Goal: Task Accomplishment & Management: Manage account settings

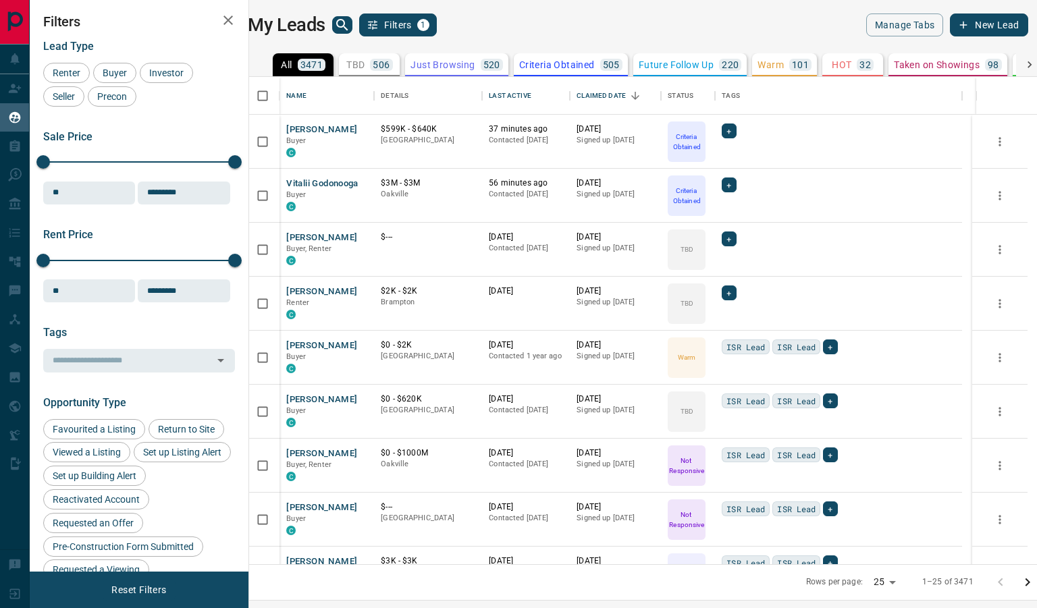
scroll to position [477, 771]
click at [318, 135] on button "[PERSON_NAME]" at bounding box center [321, 129] width 71 height 13
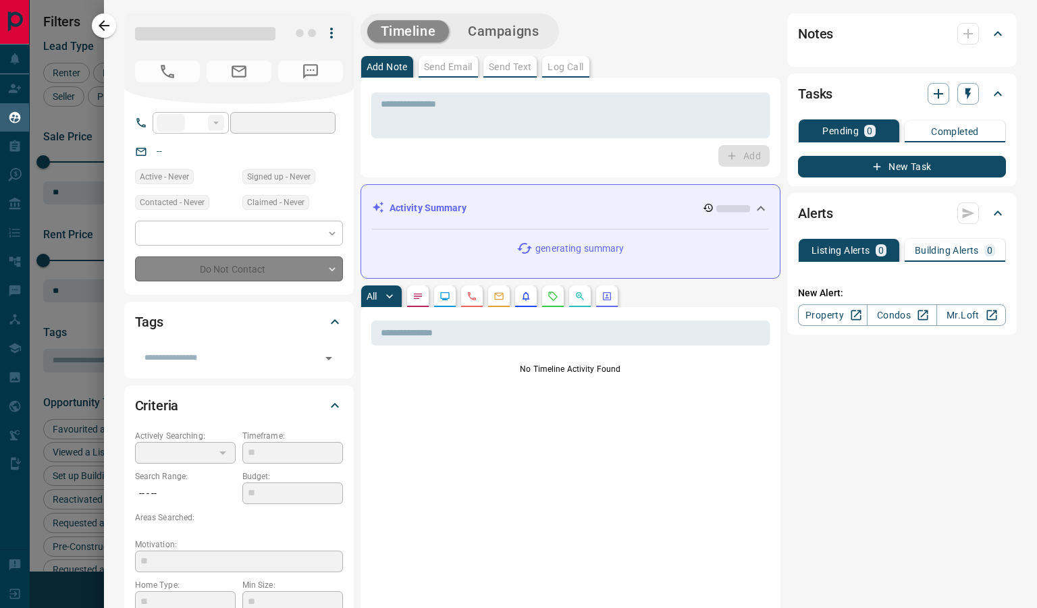
type input "**"
type input "**********"
type input "*"
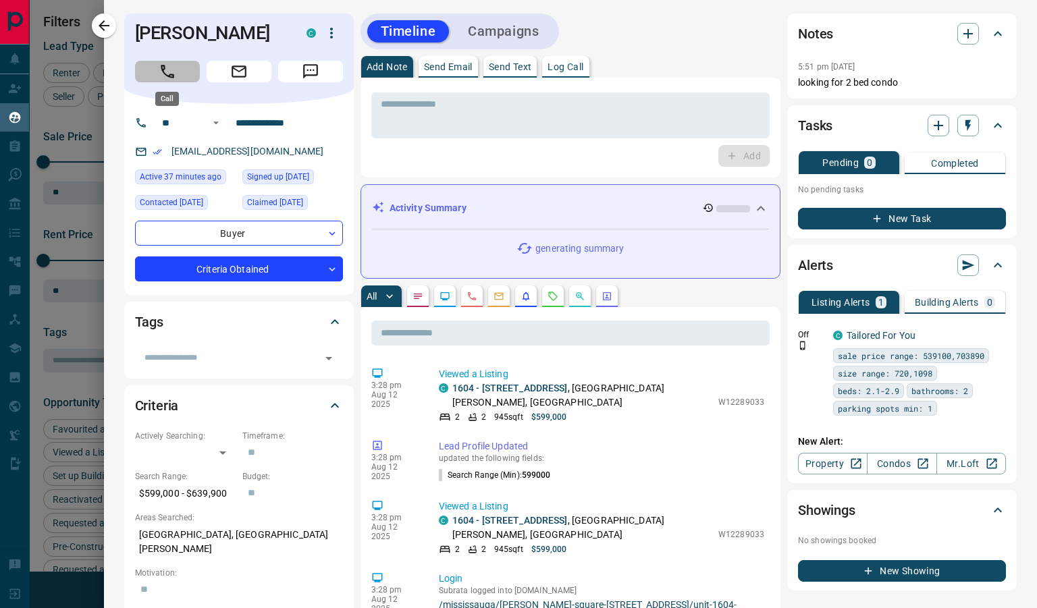
click at [169, 71] on icon "Call" at bounding box center [168, 72] width 18 height 18
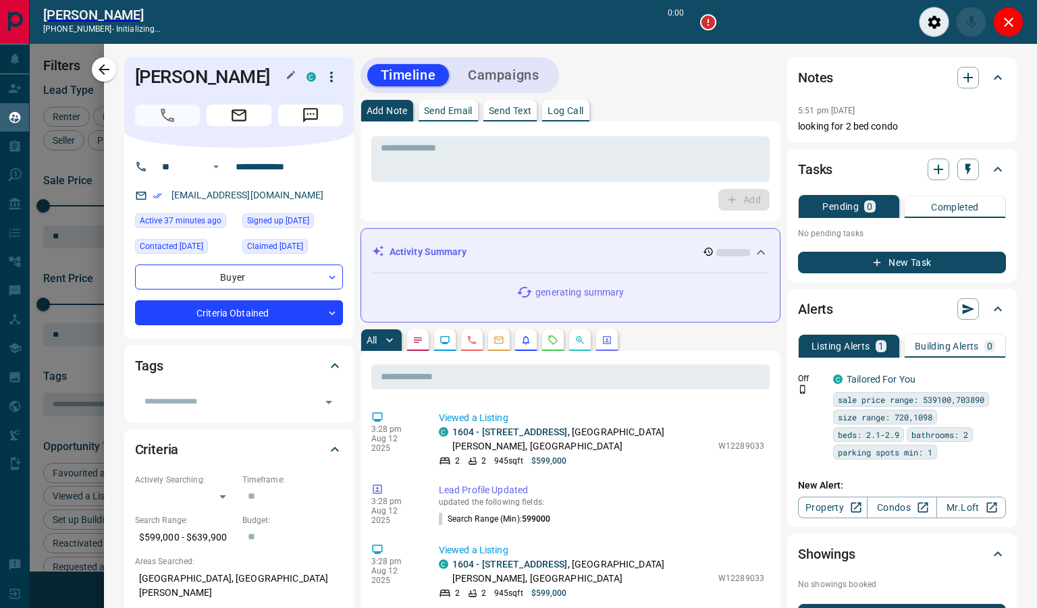
scroll to position [435, 771]
type input "*******"
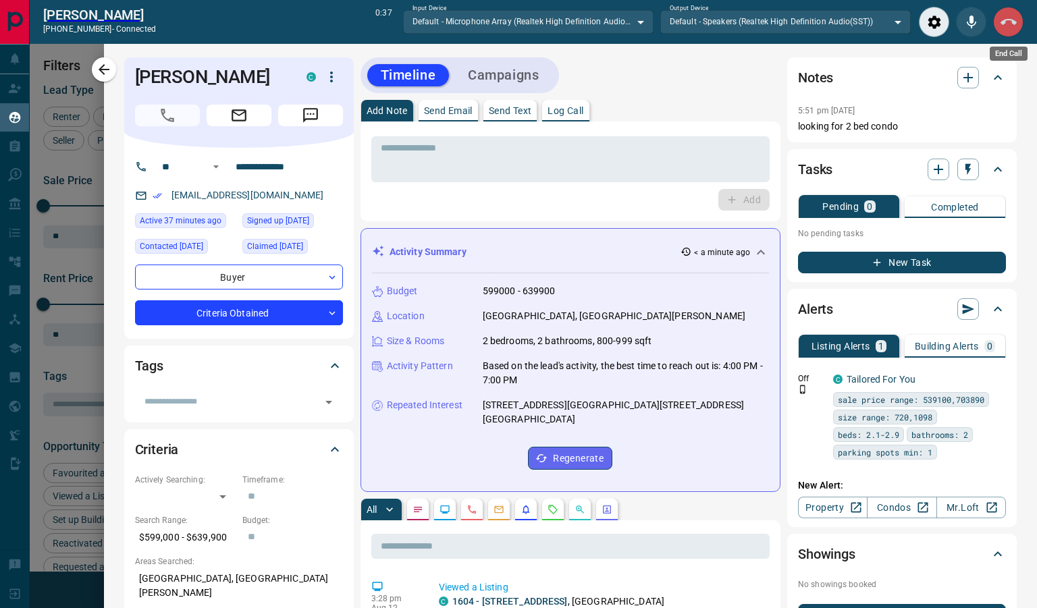
click at [1007, 29] on icon "End Call" at bounding box center [1008, 22] width 16 height 16
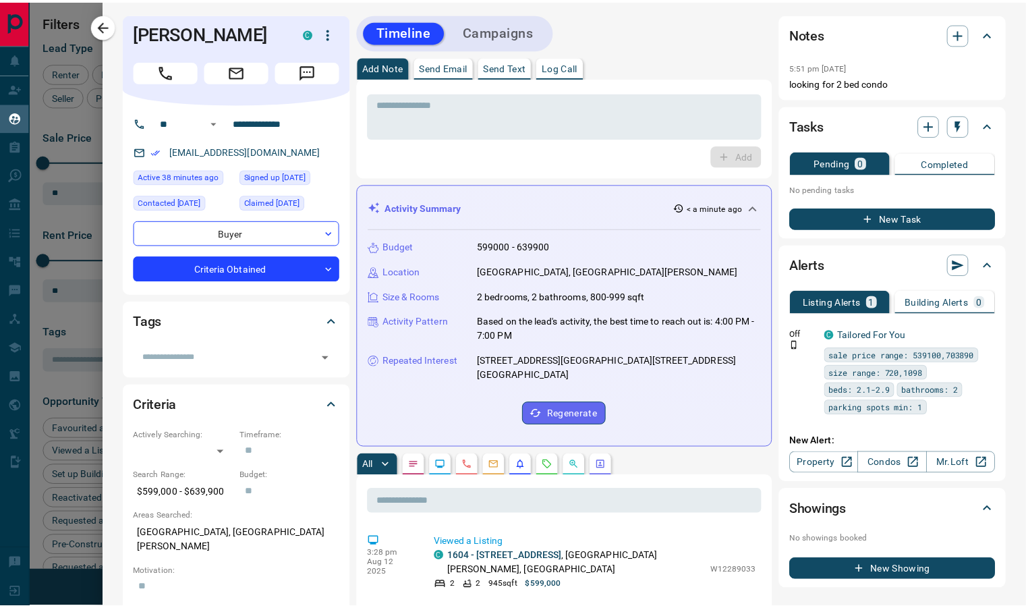
scroll to position [477, 771]
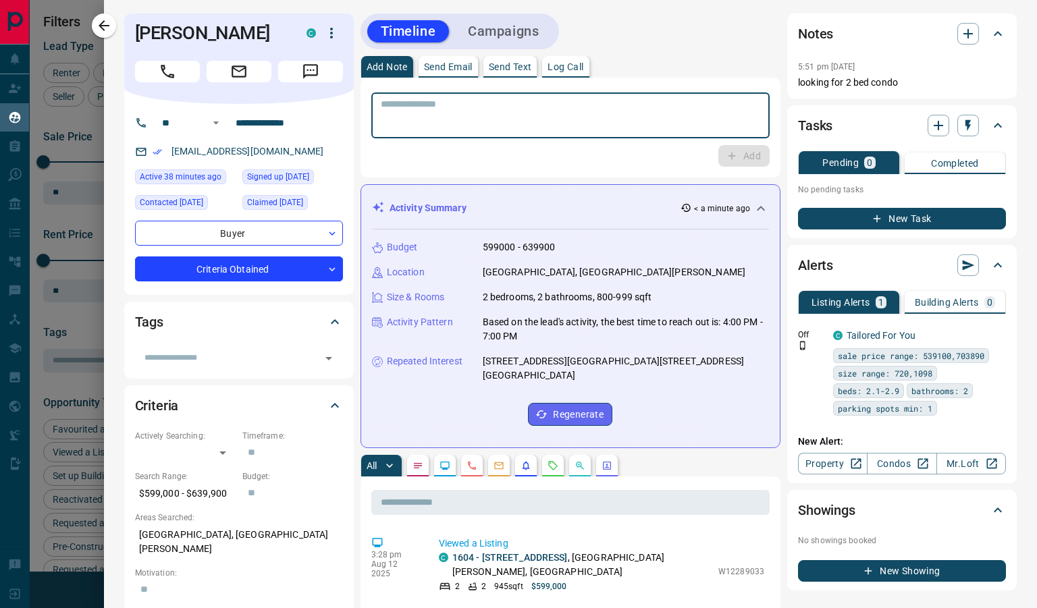
click at [534, 120] on textarea at bounding box center [570, 116] width 379 height 34
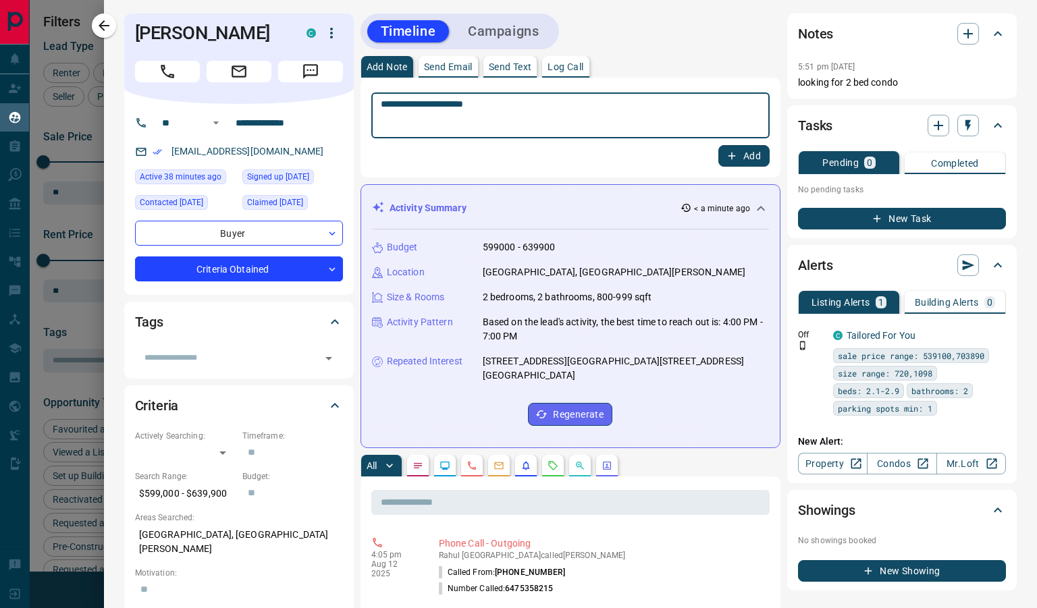
type textarea "**********"
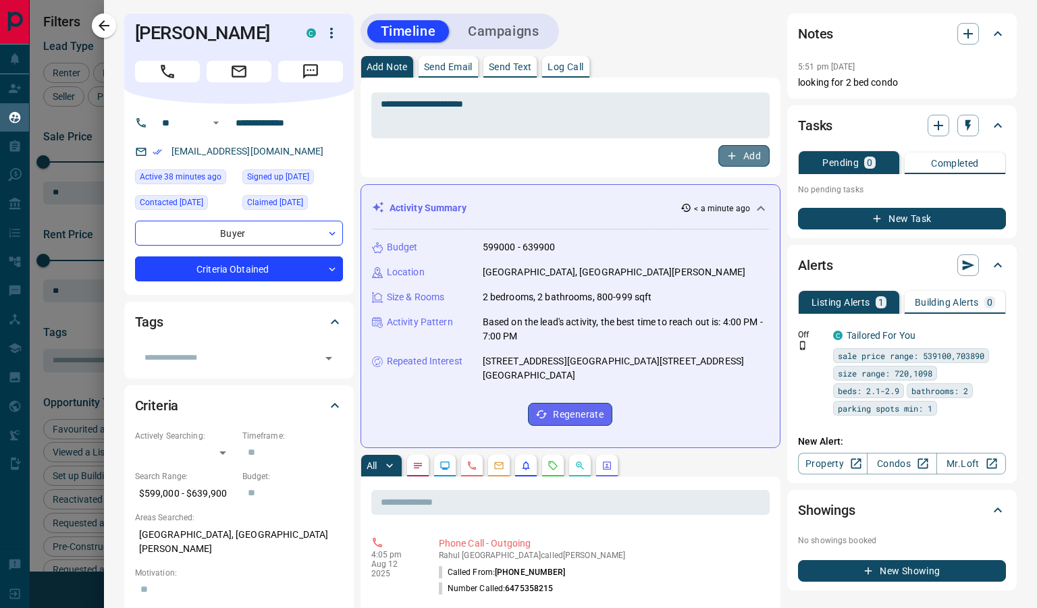
click at [721, 163] on button "Add" at bounding box center [743, 156] width 51 height 22
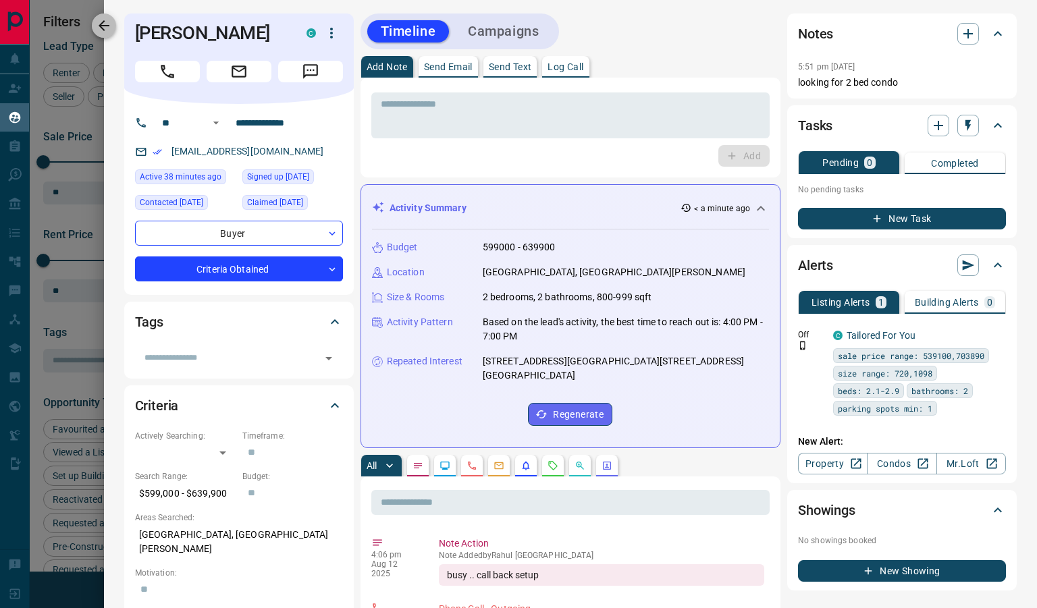
click at [103, 28] on icon "button" at bounding box center [104, 26] width 16 height 16
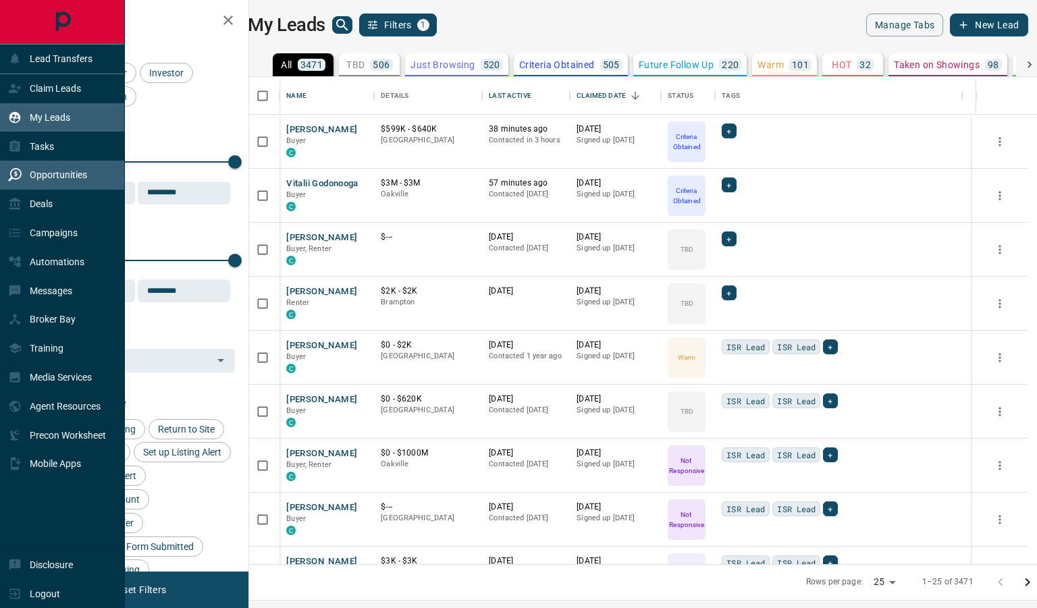
click at [67, 176] on p "Opportunities" at bounding box center [58, 174] width 57 height 11
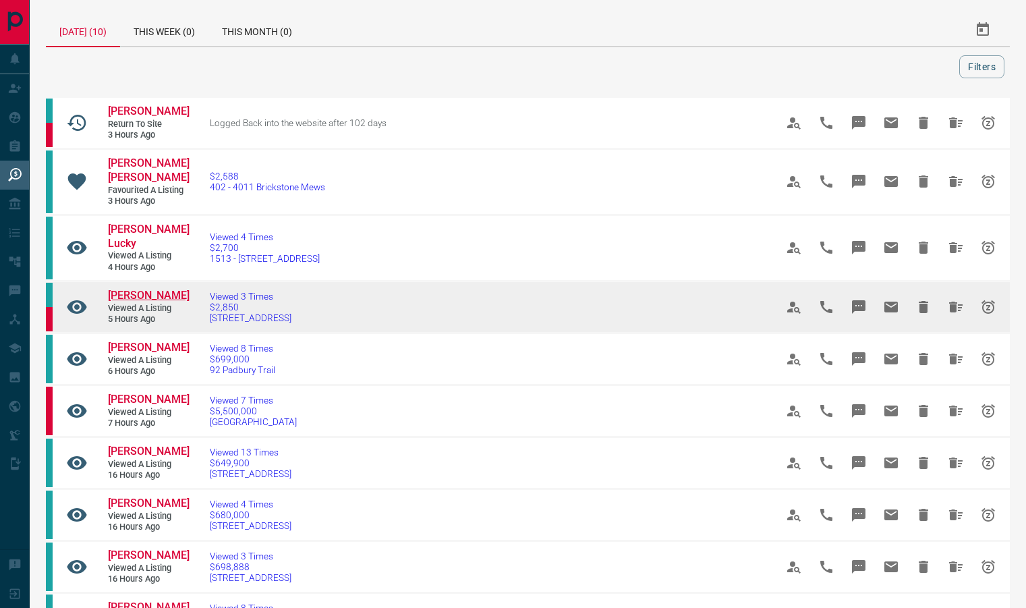
click at [128, 289] on span "[PERSON_NAME]" at bounding box center [149, 295] width 82 height 13
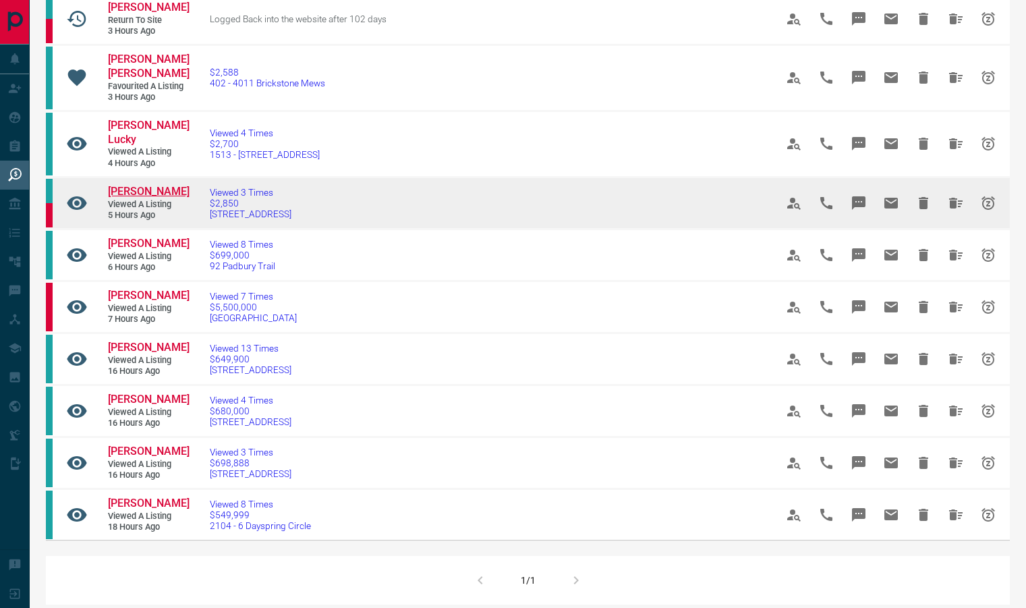
scroll to position [105, 0]
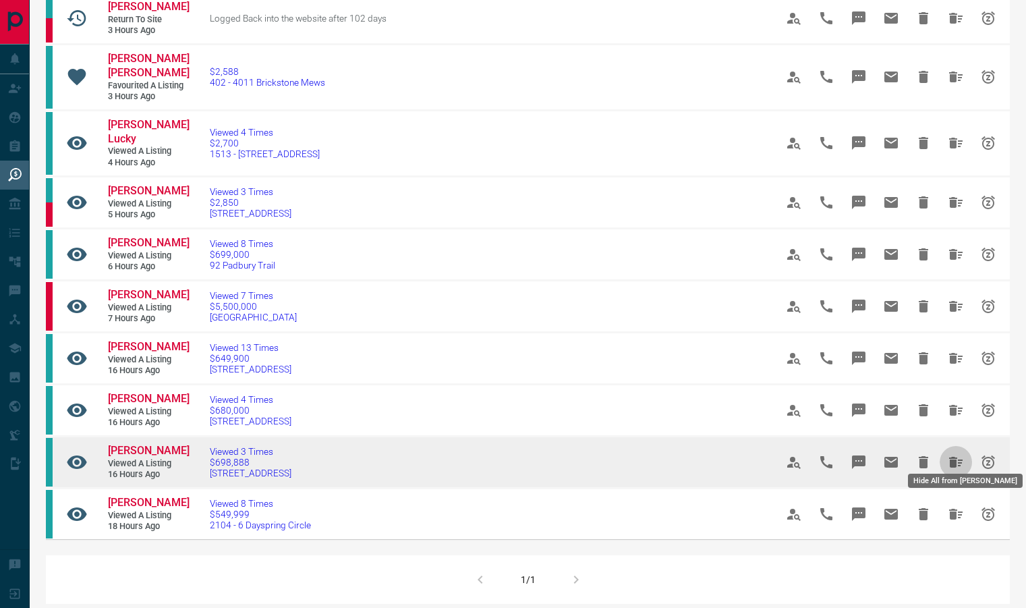
click at [959, 454] on icon "Hide All from Samir Singh" at bounding box center [956, 462] width 16 height 16
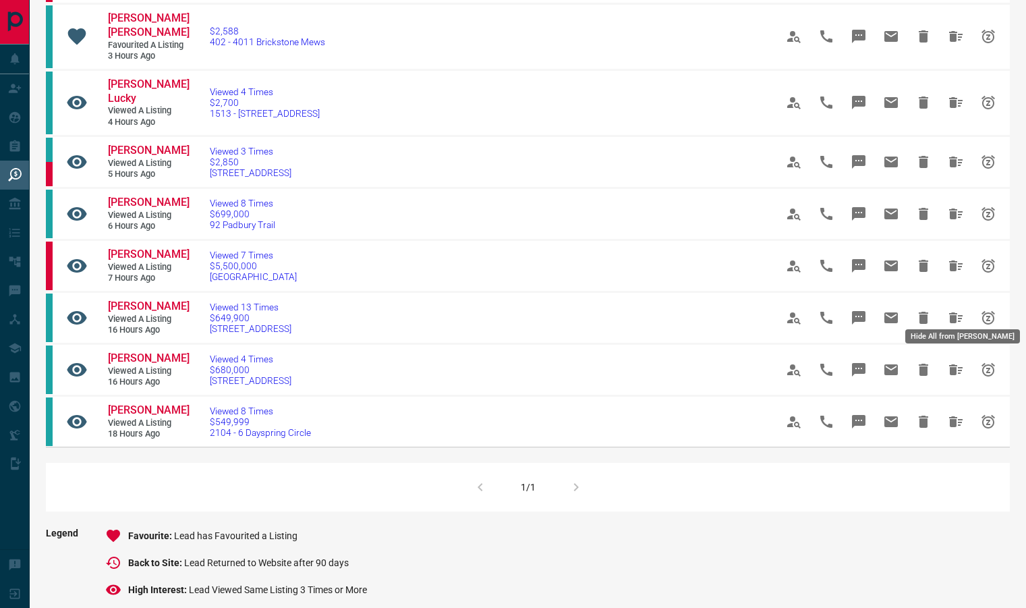
scroll to position [147, 0]
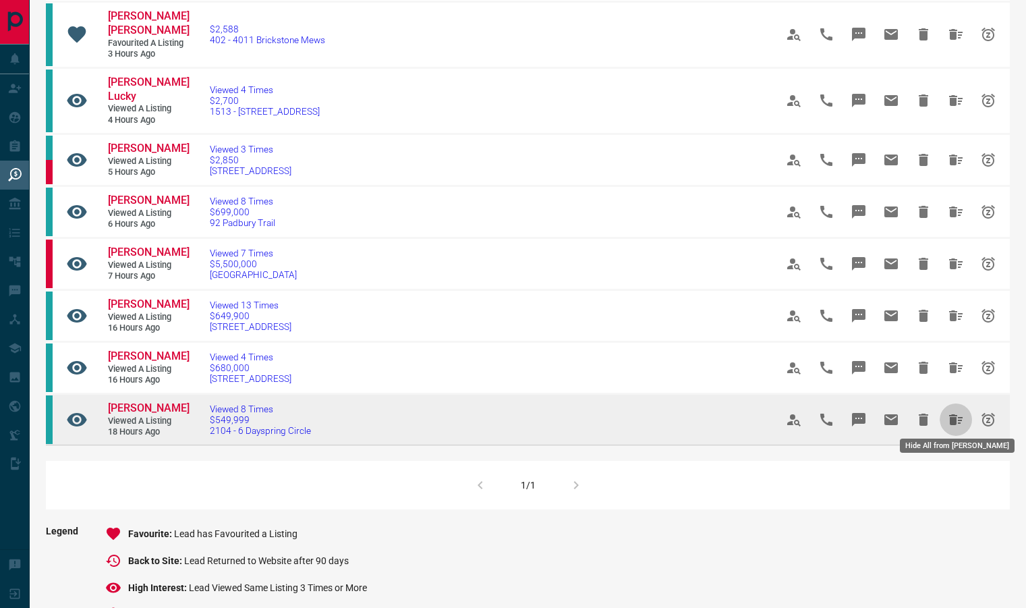
click at [952, 414] on icon "Hide All from Jeet Chakrabarty" at bounding box center [955, 419] width 13 height 11
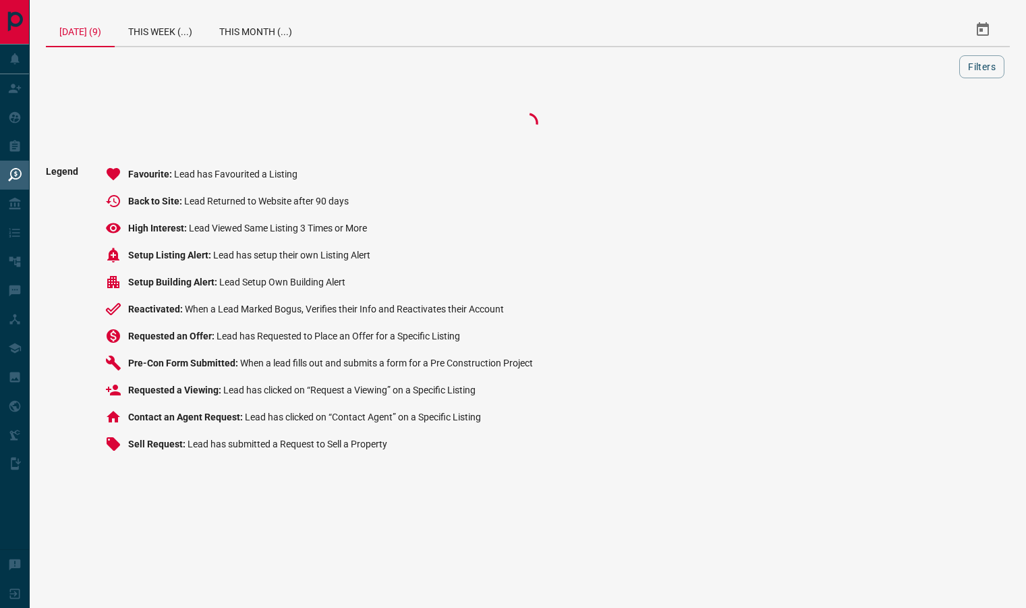
scroll to position [0, 0]
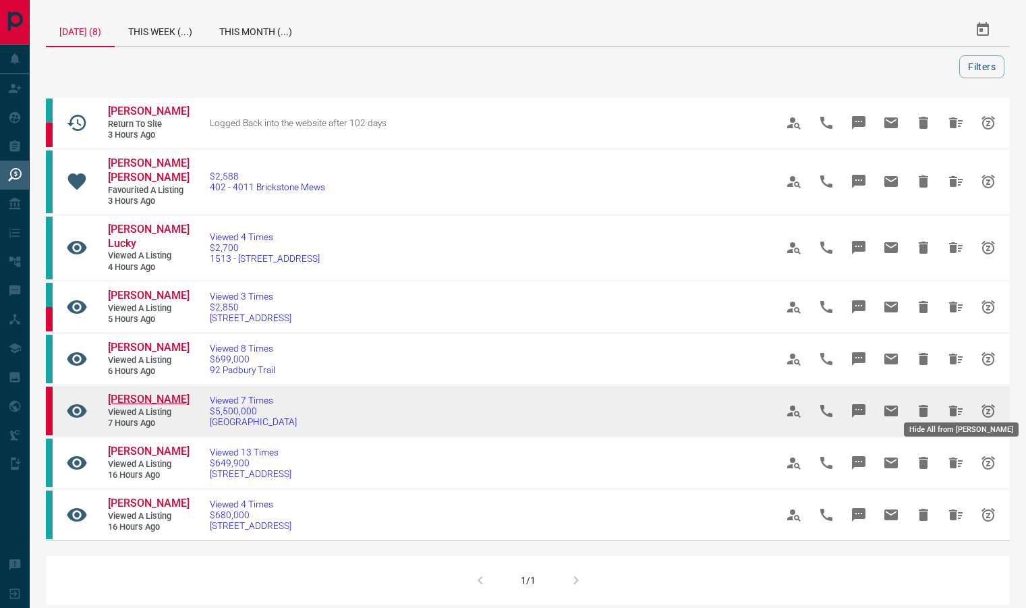
click at [118, 393] on span "[PERSON_NAME]" at bounding box center [149, 399] width 82 height 13
